Goal: Find specific fact: Find contact information

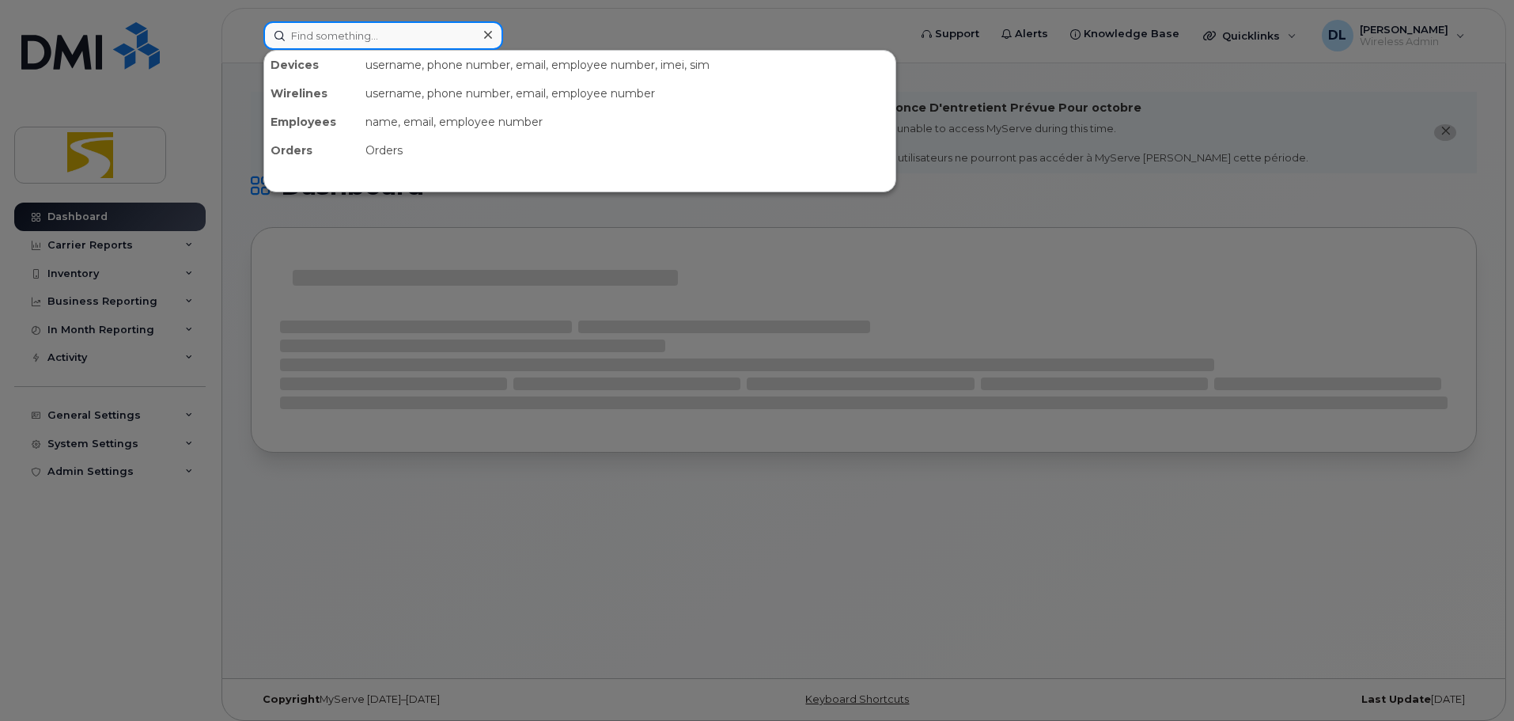
click at [433, 43] on input at bounding box center [383, 35] width 240 height 28
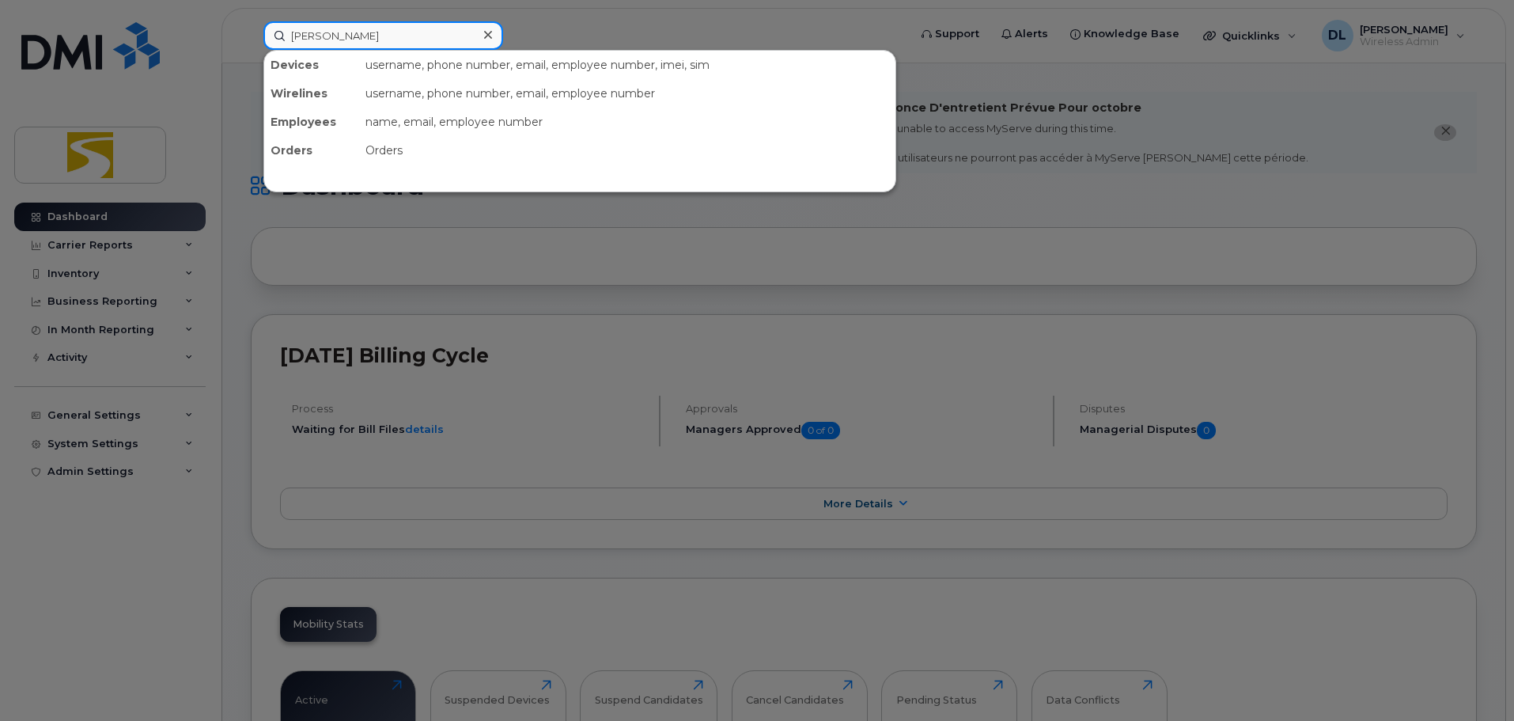
type input "[PERSON_NAME]"
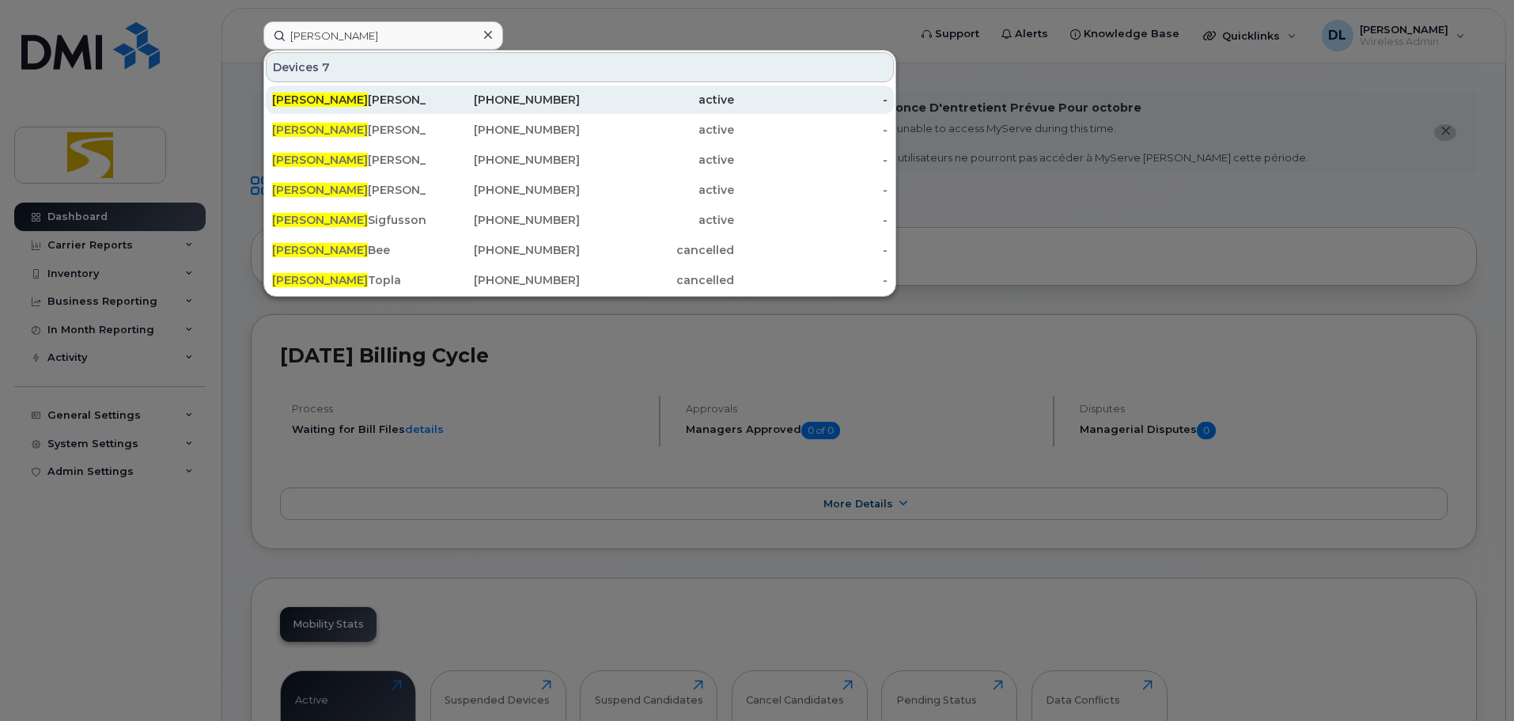
click at [396, 100] on div "[PERSON_NAME]" at bounding box center [349, 100] width 154 height 16
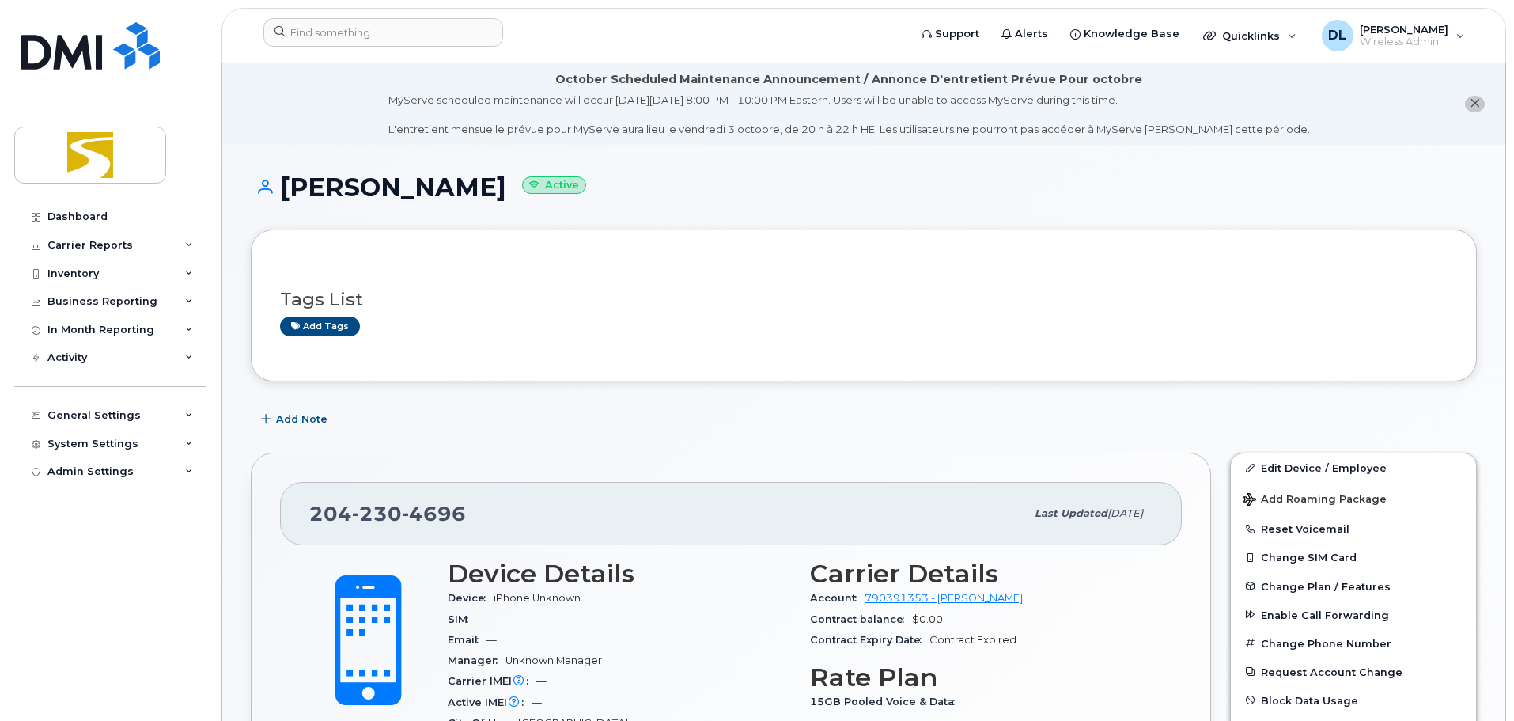
scroll to position [396, 0]
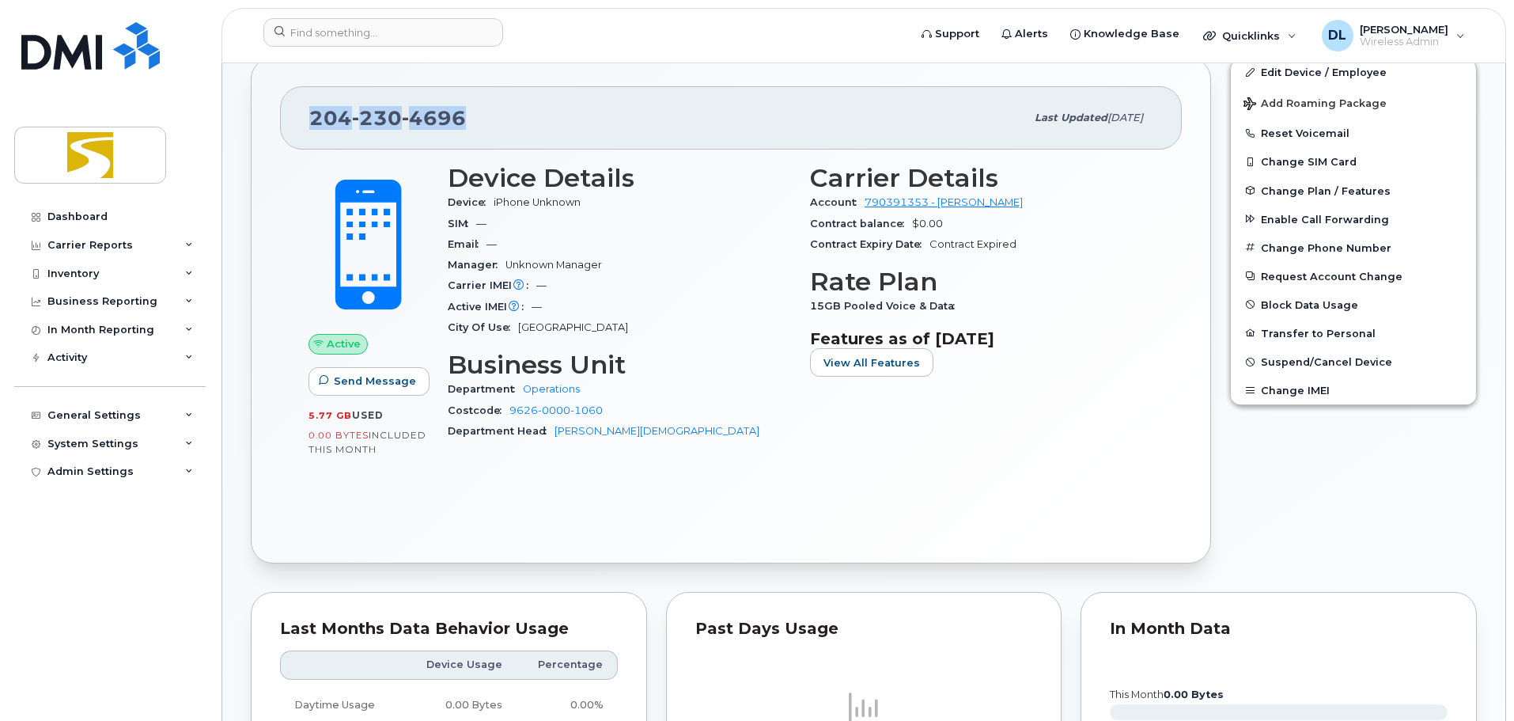
drag, startPoint x: 491, startPoint y: 127, endPoint x: 289, endPoint y: 119, distance: 202.7
click at [289, 119] on div "204 230 4696 Last updated Aug 09, 2024" at bounding box center [731, 117] width 902 height 63
copy span "204 230 4696"
